Goal: Use online tool/utility: Utilize a website feature to perform a specific function

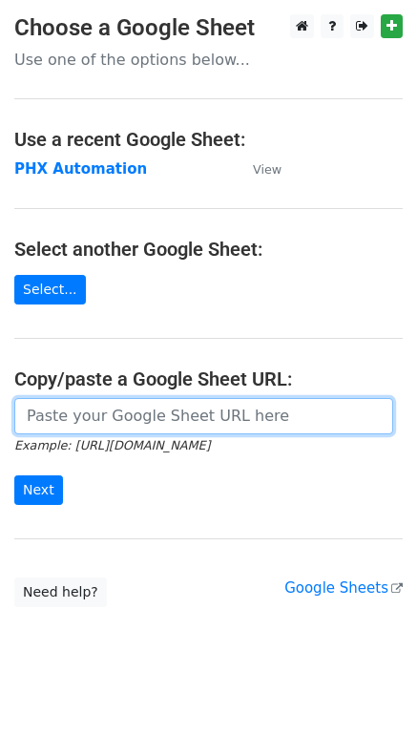
click at [137, 427] on input "url" at bounding box center [203, 416] width 379 height 36
paste input "https://docs.google.com/spreadsheets/d/1i4_XZcK9b-rtdYqenmdlJo-WHYYhotDoBleDvdL…"
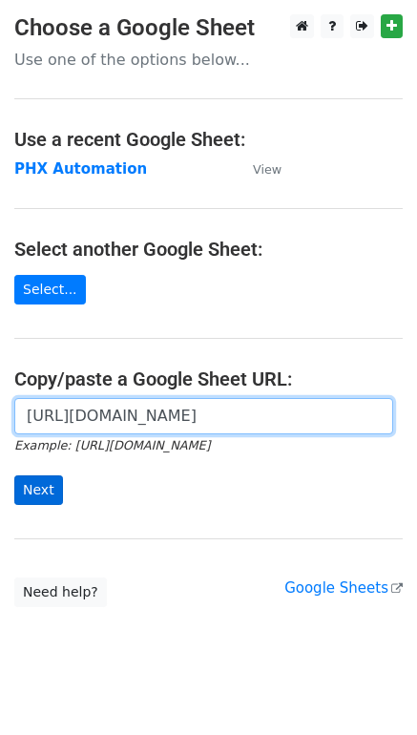
type input "https://docs.google.com/spreadsheets/d/1i4_XZcK9b-rtdYqenmdlJo-WHYYhotDoBleDvdL…"
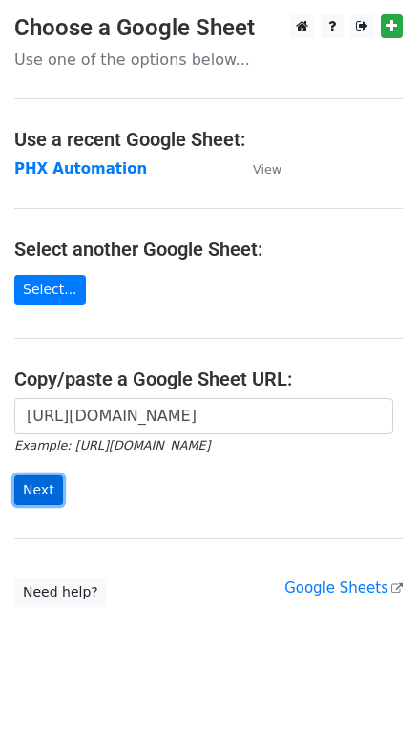
click at [40, 495] on input "Next" at bounding box center [38, 490] width 49 height 30
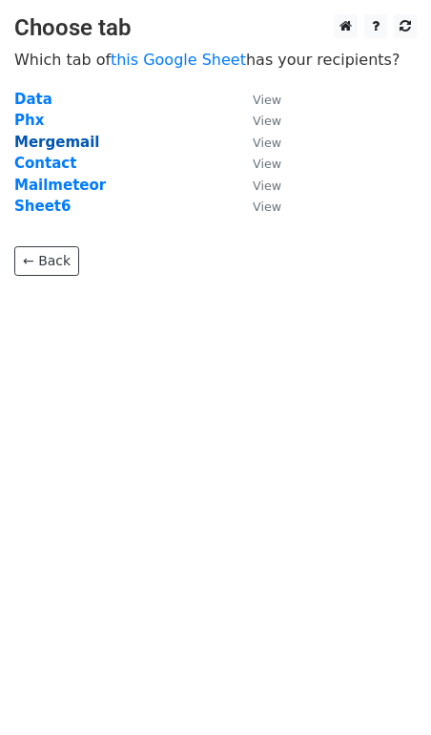
click at [57, 144] on strong "Mergemail" at bounding box center [56, 142] width 85 height 17
